Goal: Communication & Community: Answer question/provide support

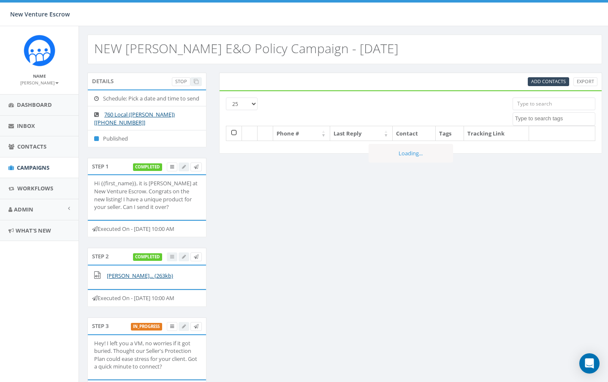
select select
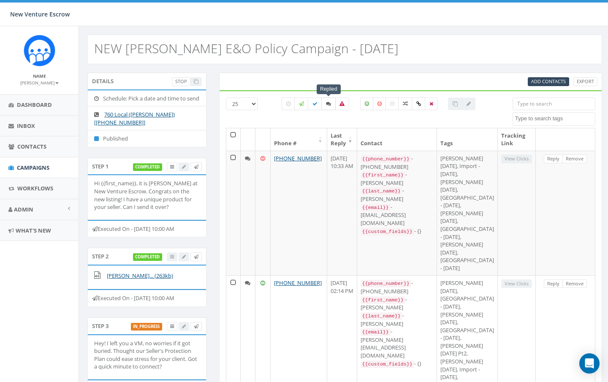
click at [327, 103] on icon at bounding box center [328, 103] width 5 height 5
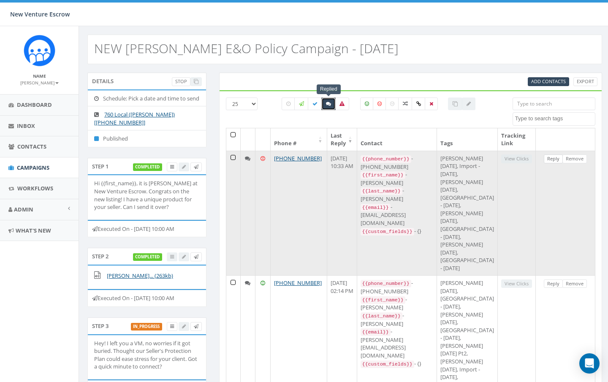
click at [552, 160] on link "Reply" at bounding box center [553, 158] width 19 height 9
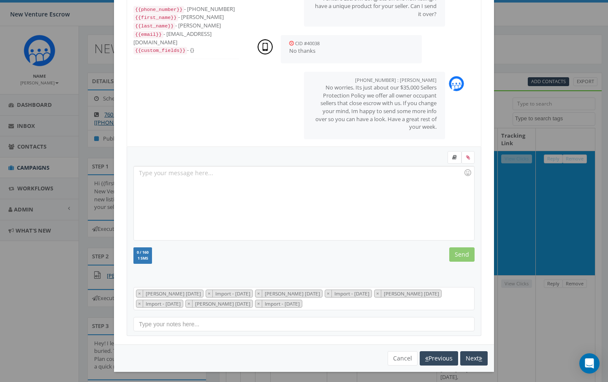
scroll to position [47, 0]
click at [399, 352] on button "Cancel" at bounding box center [402, 359] width 30 height 14
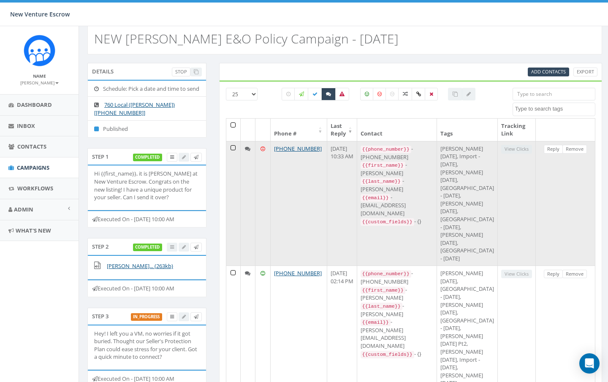
scroll to position [12, 0]
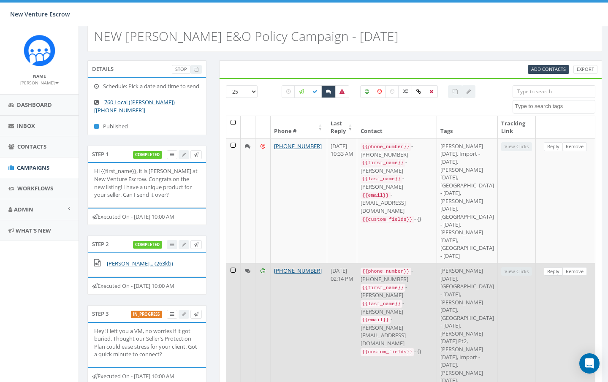
click at [555, 276] on link "Reply" at bounding box center [553, 271] width 19 height 9
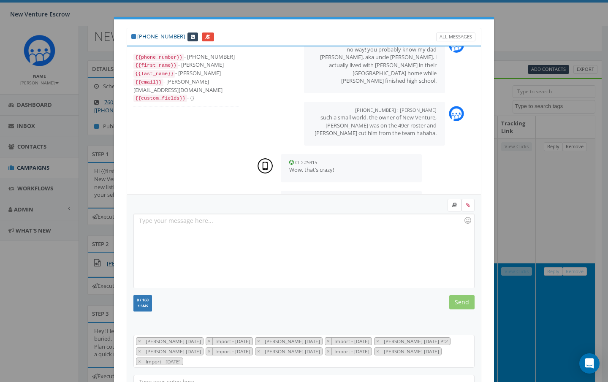
scroll to position [21, 0]
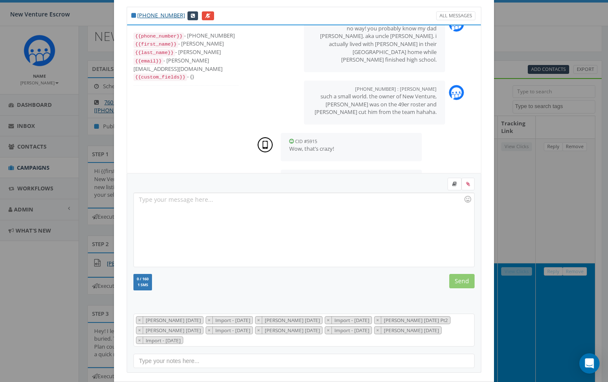
click at [291, 214] on div at bounding box center [304, 230] width 340 height 74
click at [291, 214] on div "Hey Happy Tusd" at bounding box center [304, 230] width 340 height 74
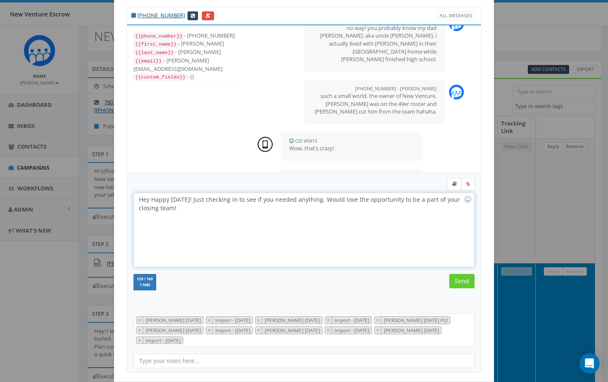
scroll to position [537, 0]
drag, startPoint x: 177, startPoint y: 208, endPoint x: 307, endPoint y: 212, distance: 130.5
click at [307, 212] on div "Hey Happy [DATE]! Just checking in to see if you needed anything. Would love th…" at bounding box center [304, 230] width 340 height 74
click at [465, 285] on input "Send" at bounding box center [461, 281] width 25 height 14
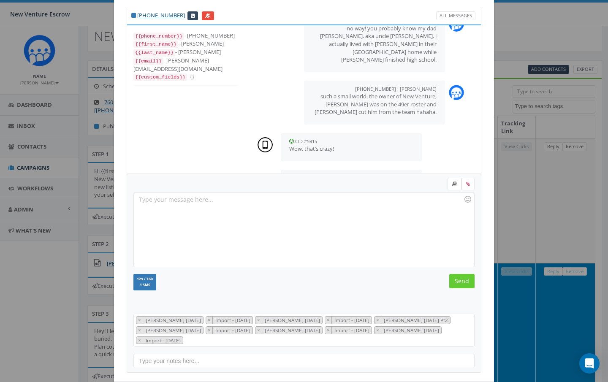
scroll to position [589, 0]
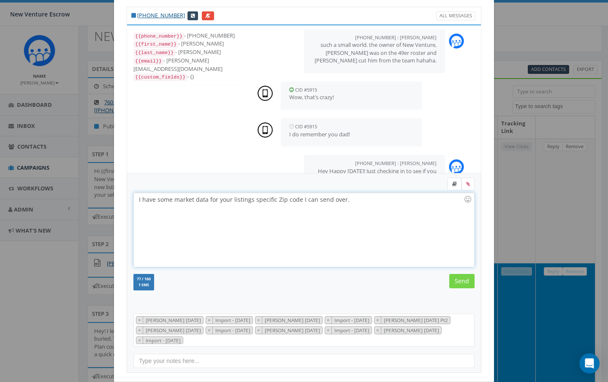
click at [463, 282] on input "Send" at bounding box center [461, 281] width 25 height 14
